Goal: Navigation & Orientation: Find specific page/section

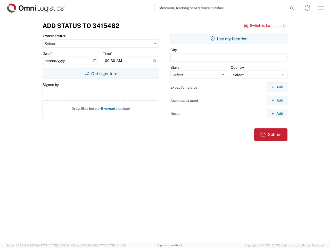
click at [221, 8] on input "search" at bounding box center [222, 8] width 134 height 10
click at [292, 8] on icon at bounding box center [291, 8] width 7 height 7
click at [307, 8] on icon at bounding box center [307, 8] width 8 height 8
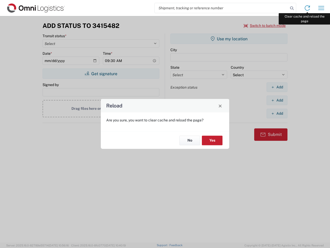
click at [321, 8] on div "Reload Are you sure, you want to clear cache and reload the page? No Yes" at bounding box center [165, 124] width 330 height 248
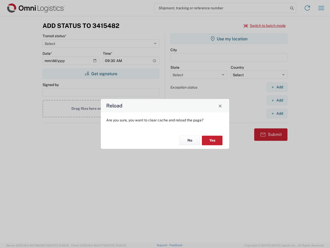
click at [265, 26] on div "Reload Are you sure, you want to clear cache and reload the page? No Yes" at bounding box center [165, 124] width 330 height 248
click at [101, 73] on div "Reload Are you sure, you want to clear cache and reload the page? No Yes" at bounding box center [165, 124] width 330 height 248
click at [229, 39] on div "Reload Are you sure, you want to clear cache and reload the page? No Yes" at bounding box center [165, 124] width 330 height 248
click at [277, 87] on div "Reload Are you sure, you want to clear cache and reload the page? No Yes" at bounding box center [165, 124] width 330 height 248
click at [277, 100] on div "Reload Are you sure, you want to clear cache and reload the page? No Yes" at bounding box center [165, 124] width 330 height 248
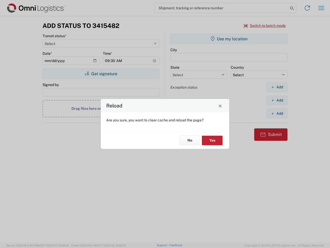
click at [277, 113] on div "Reload Are you sure, you want to clear cache and reload the page? No Yes" at bounding box center [165, 124] width 330 height 248
